Goal: Task Accomplishment & Management: Use online tool/utility

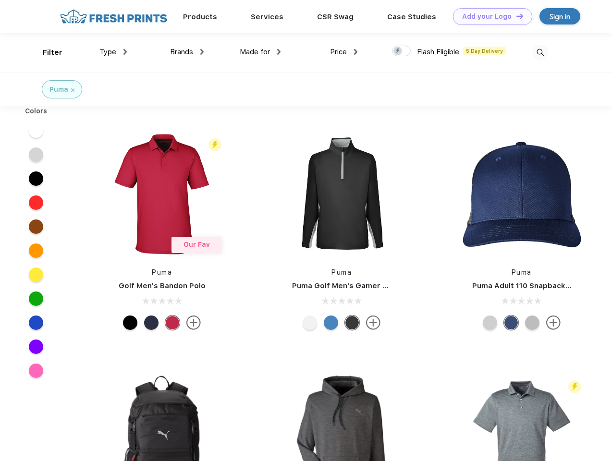
click at [489, 16] on link "Add your Logo Design Tool" at bounding box center [492, 16] width 79 height 17
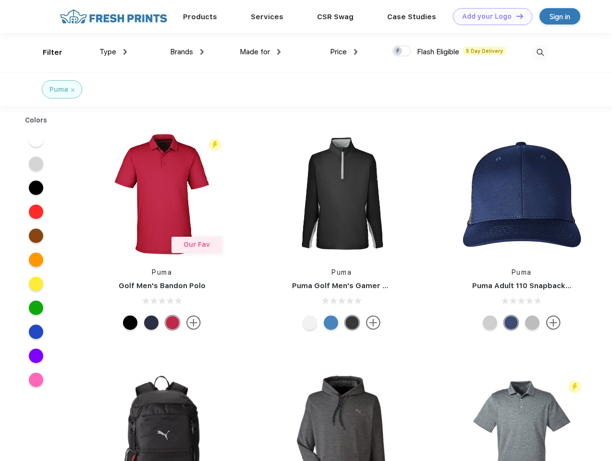
click at [0, 0] on div "Design Tool" at bounding box center [0, 0] width 0 height 0
click at [516, 16] on link "Add your Logo Design Tool" at bounding box center [492, 16] width 79 height 17
click at [46, 52] on div "Filter" at bounding box center [53, 52] width 20 height 11
click at [113, 52] on span "Type" at bounding box center [107, 52] width 17 height 9
click at [187, 52] on span "Brands" at bounding box center [181, 52] width 23 height 9
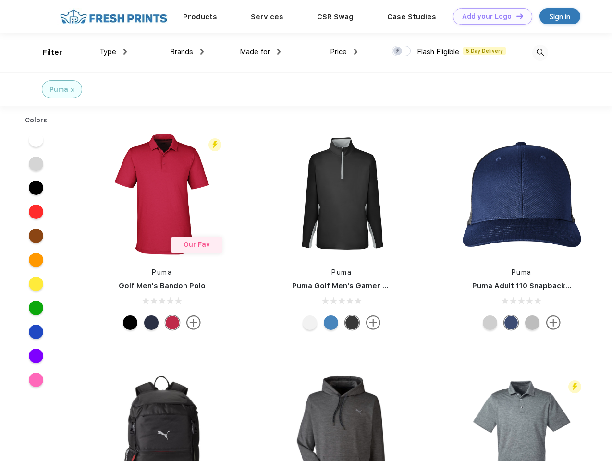
click at [260, 52] on span "Made for" at bounding box center [255, 52] width 30 height 9
click at [344, 52] on span "Price" at bounding box center [338, 52] width 17 height 9
click at [402, 51] on div at bounding box center [401, 51] width 19 height 11
click at [398, 51] on input "checkbox" at bounding box center [395, 48] width 6 height 6
click at [540, 52] on img at bounding box center [540, 53] width 16 height 16
